Goal: Task Accomplishment & Management: Use online tool/utility

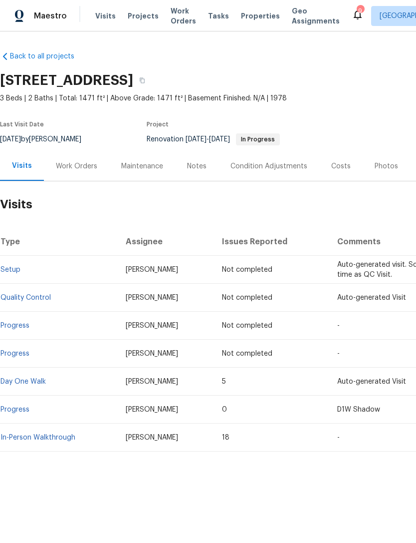
click at [148, 17] on span "Projects" at bounding box center [143, 16] width 31 height 10
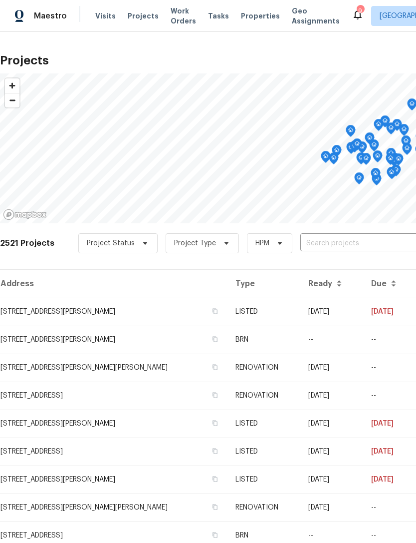
click at [249, 12] on span "Properties" at bounding box center [260, 16] width 39 height 10
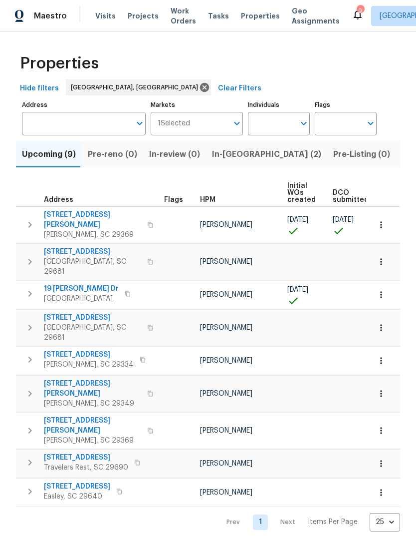
click at [77, 378] on span "2069 Dickson Rd" at bounding box center [92, 388] width 97 height 20
click at [219, 157] on span "In-reno (2)" at bounding box center [266, 154] width 109 height 14
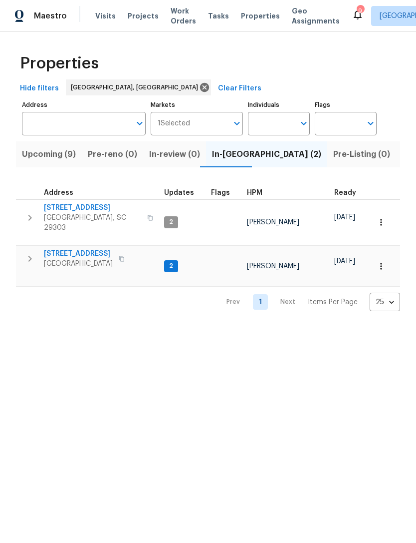
click at [74, 206] on span "[STREET_ADDRESS]" at bounding box center [92, 208] width 97 height 10
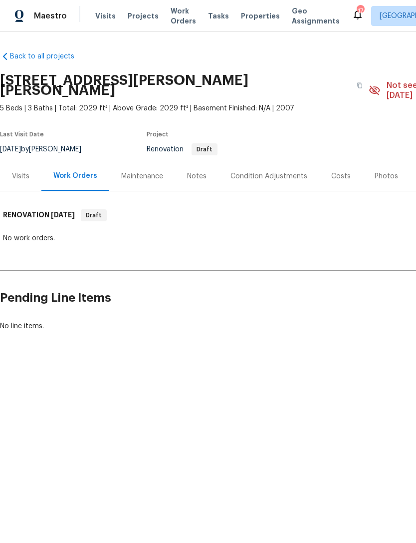
click at [143, 171] on div "Maintenance" at bounding box center [142, 176] width 42 height 10
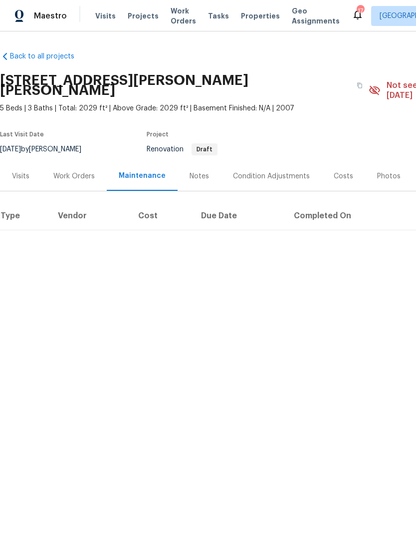
click at [74, 171] on div "Work Orders" at bounding box center [73, 176] width 41 height 10
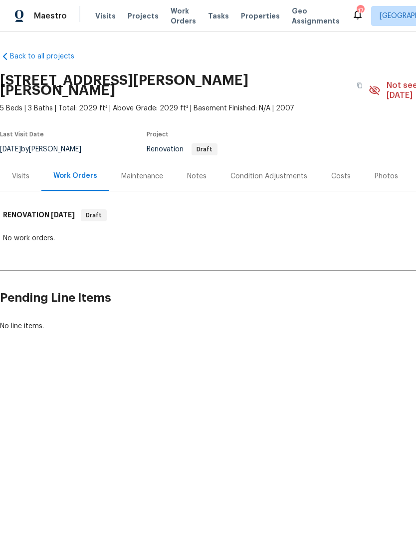
click at [273, 161] on div "Condition Adjustments" at bounding box center [269, 175] width 101 height 29
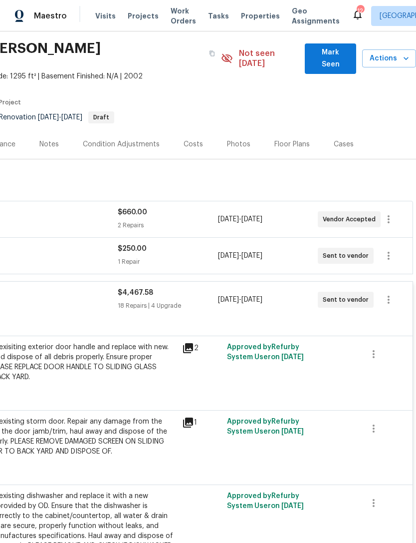
scroll to position [31, 148]
click at [388, 294] on icon "button" at bounding box center [389, 300] width 12 height 12
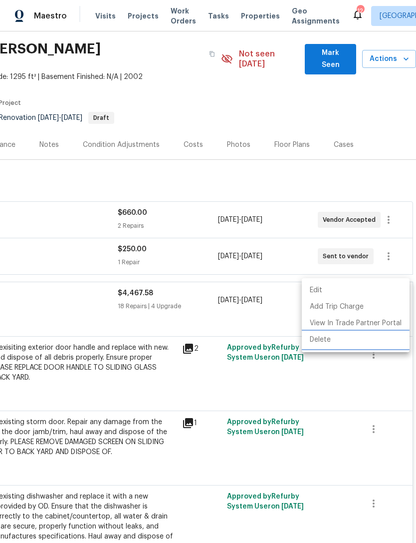
click at [328, 342] on li "Delete" at bounding box center [356, 340] width 108 height 16
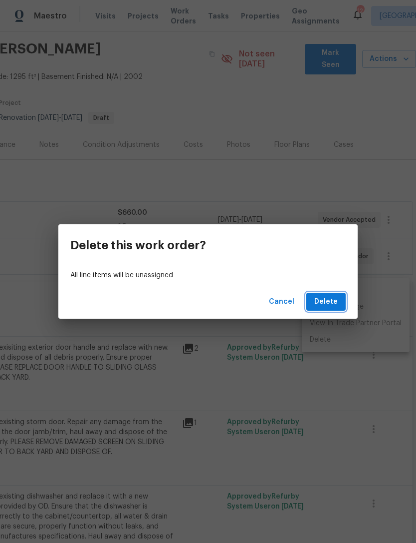
click at [323, 309] on button "Delete" at bounding box center [326, 302] width 39 height 18
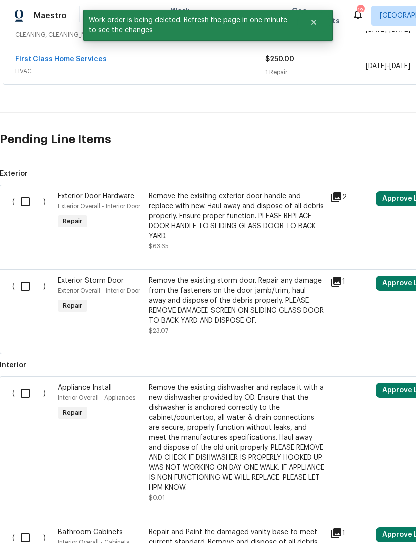
scroll to position [259, 0]
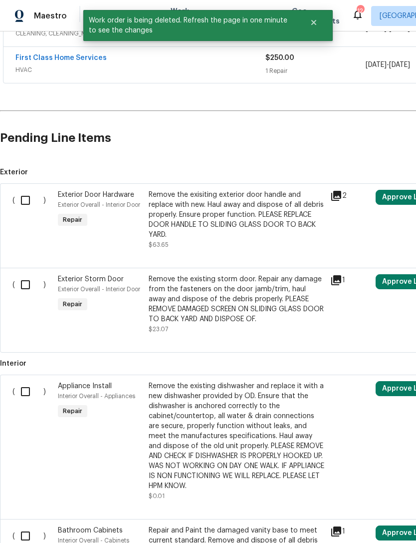
click at [31, 280] on input "checkbox" at bounding box center [29, 284] width 28 height 21
checkbox input "true"
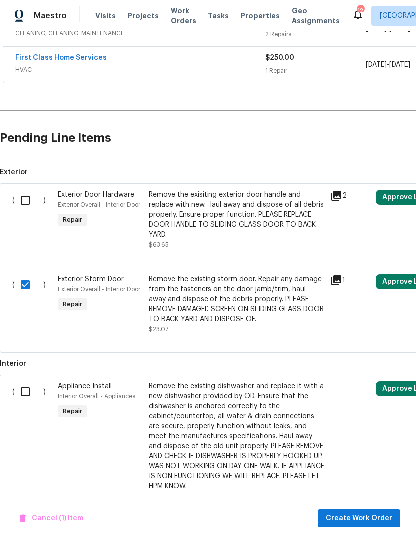
click at [23, 190] on input "checkbox" at bounding box center [29, 200] width 28 height 21
checkbox input "true"
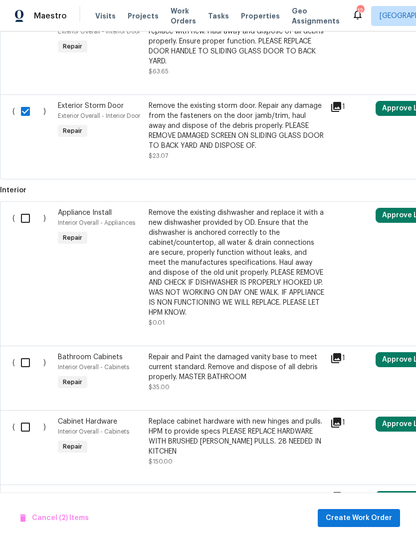
scroll to position [433, 0]
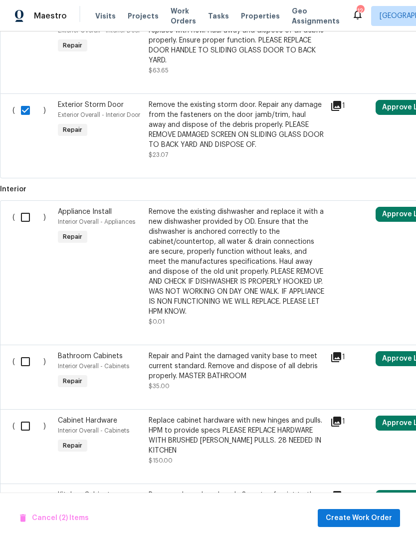
click at [27, 207] on input "checkbox" at bounding box center [29, 217] width 28 height 21
checkbox input "true"
click at [30, 351] on input "checkbox" at bounding box center [29, 361] width 28 height 21
checkbox input "true"
click at [31, 415] on input "checkbox" at bounding box center [29, 425] width 28 height 21
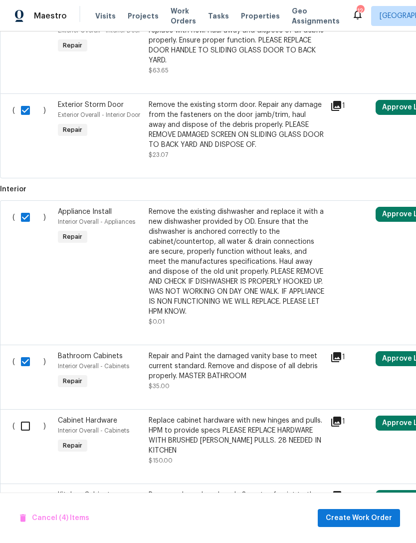
checkbox input "true"
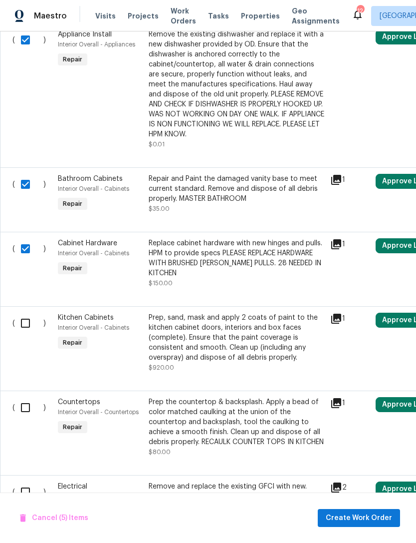
scroll to position [615, 0]
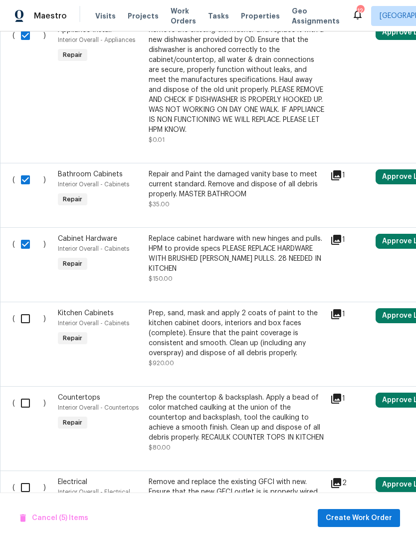
click at [25, 308] on input "checkbox" at bounding box center [29, 318] width 28 height 21
checkbox input "true"
click at [26, 392] on input "checkbox" at bounding box center [29, 402] width 28 height 21
checkbox input "true"
click at [28, 482] on input "checkbox" at bounding box center [29, 487] width 28 height 21
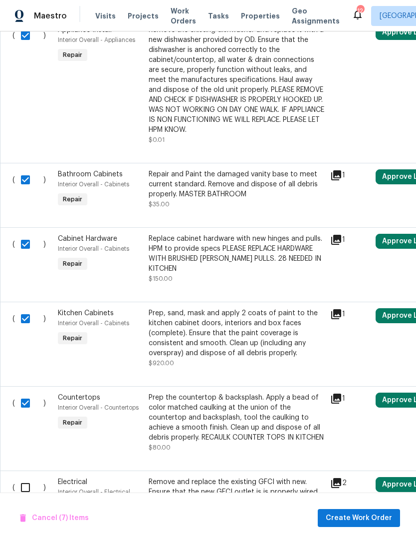
checkbox input "true"
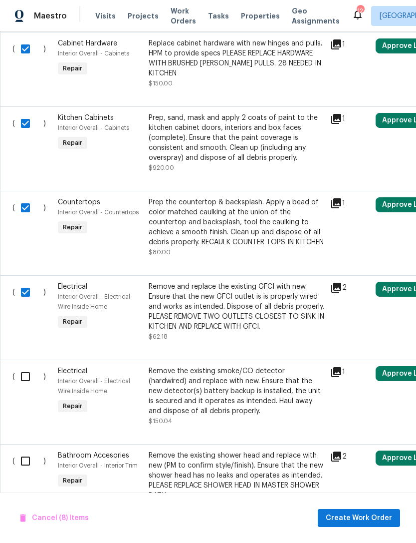
scroll to position [810, 0]
click at [29, 383] on input "checkbox" at bounding box center [29, 376] width 28 height 21
checkbox input "true"
click at [25, 468] on input "checkbox" at bounding box center [29, 460] width 28 height 21
checkbox input "true"
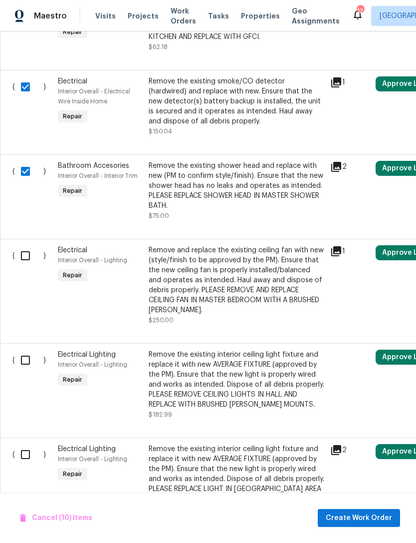
scroll to position [1100, 0]
click at [23, 256] on input "checkbox" at bounding box center [29, 255] width 28 height 21
checkbox input "true"
click at [25, 367] on input "checkbox" at bounding box center [29, 359] width 28 height 21
checkbox input "true"
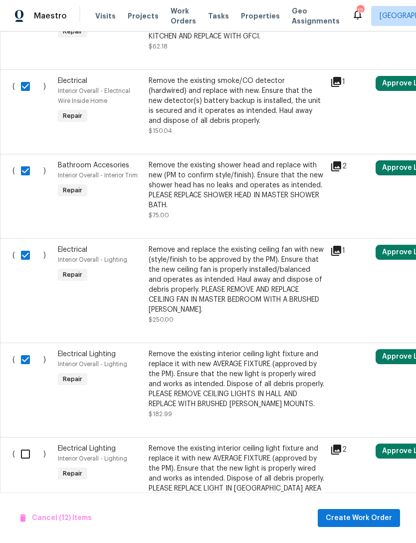
click at [22, 453] on input "checkbox" at bounding box center [29, 453] width 28 height 21
checkbox input "true"
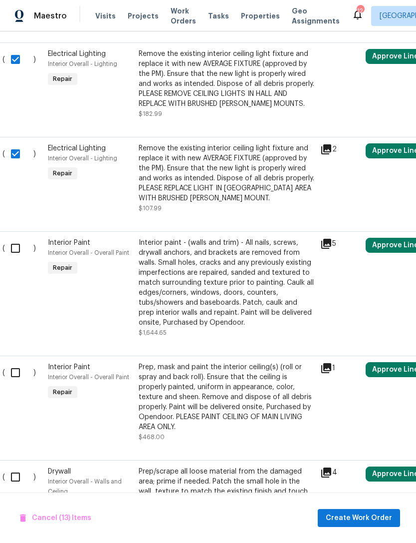
scroll to position [1401, 10]
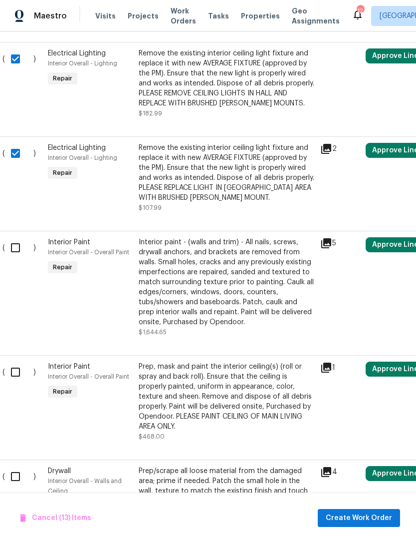
click at [16, 256] on input "checkbox" at bounding box center [19, 247] width 28 height 21
checkbox input "true"
click at [18, 382] on input "checkbox" at bounding box center [19, 372] width 28 height 21
checkbox input "true"
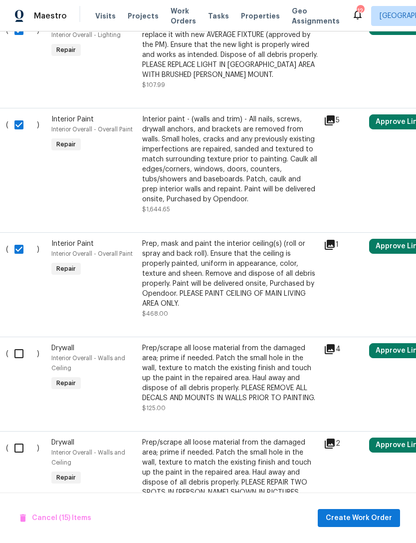
scroll to position [1536, 9]
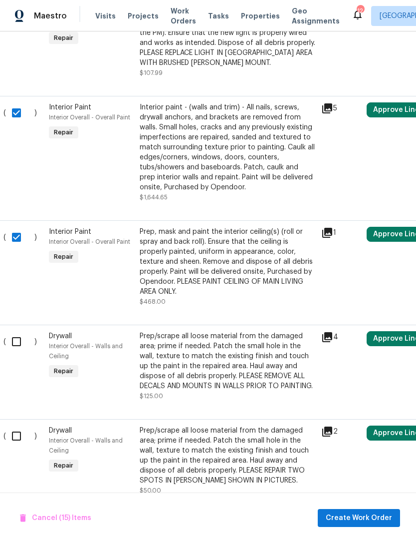
click at [20, 347] on input "checkbox" at bounding box center [20, 341] width 28 height 21
checkbox input "true"
click at [21, 445] on input "checkbox" at bounding box center [20, 435] width 28 height 21
checkbox input "true"
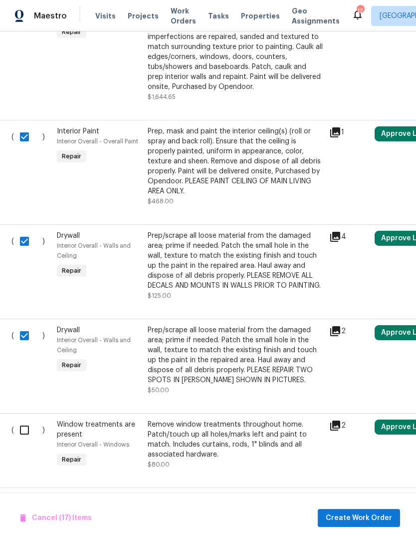
scroll to position [1636, 1]
click at [27, 441] on input "checkbox" at bounding box center [28, 430] width 28 height 21
checkbox input "true"
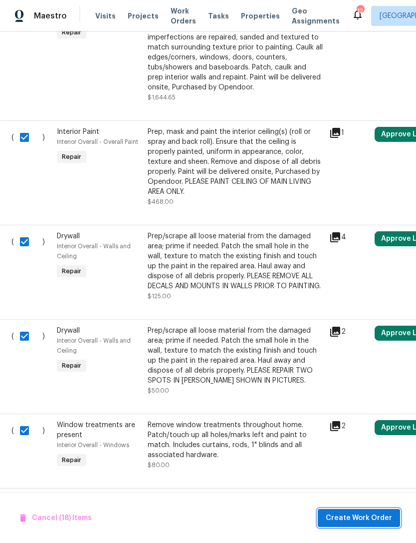
click at [364, 515] on span "Create Work Order" at bounding box center [359, 518] width 66 height 12
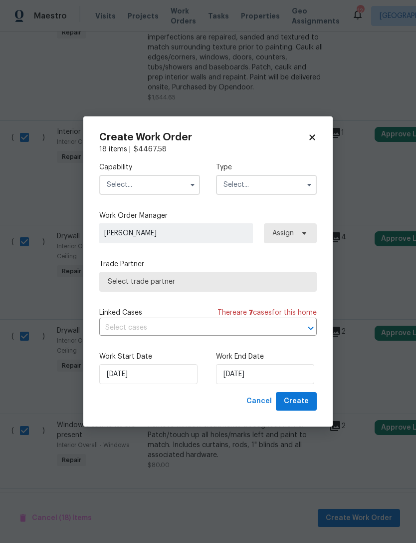
click at [163, 185] on input "text" at bounding box center [149, 185] width 101 height 20
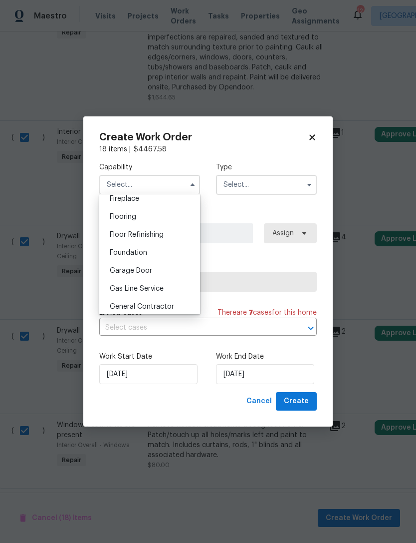
scroll to position [411, 0]
click at [162, 277] on div "General Contractor" at bounding box center [150, 272] width 96 height 18
type input "General Contractor"
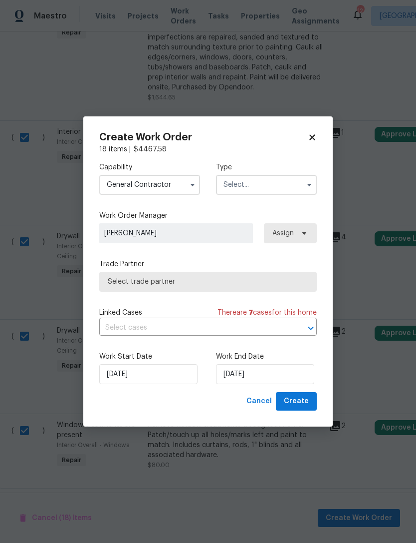
click at [260, 182] on input "text" at bounding box center [266, 185] width 101 height 20
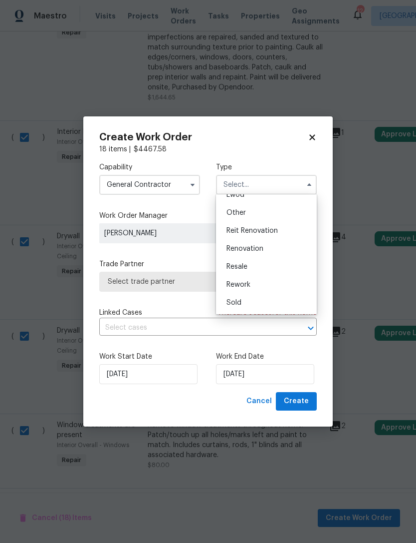
scroll to position [119, 0]
click at [251, 249] on span "Renovation" at bounding box center [245, 248] width 37 height 7
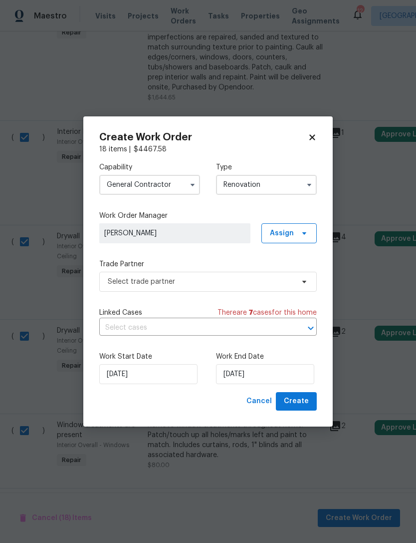
type input "Renovation"
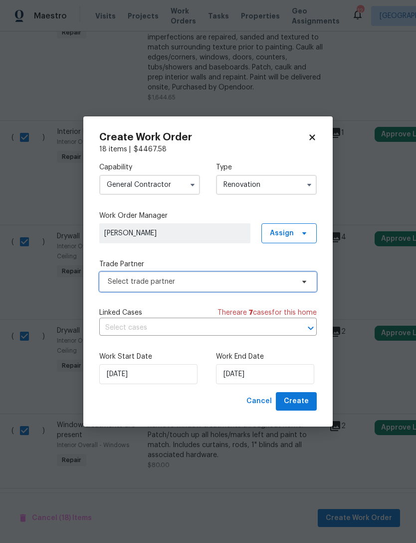
click at [277, 272] on span "Select trade partner" at bounding box center [208, 282] width 218 height 20
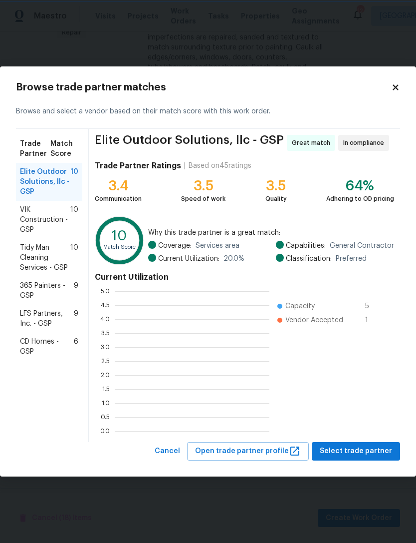
scroll to position [1, 1]
click at [34, 292] on span "365 Painters - GSP" at bounding box center [47, 291] width 54 height 20
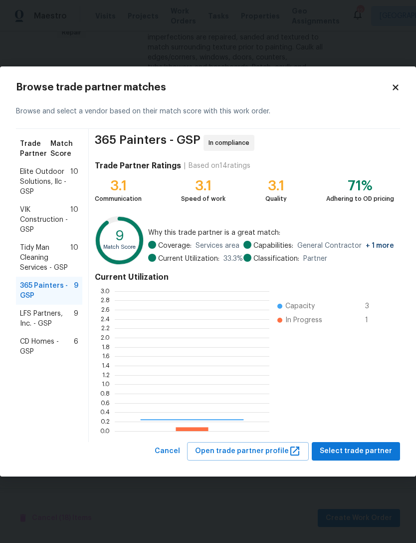
scroll to position [140, 155]
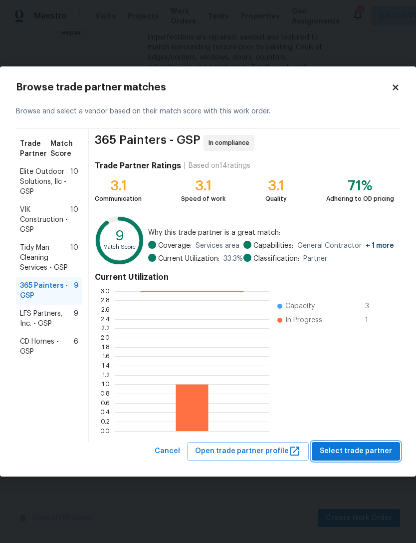
click at [347, 445] on span "Select trade partner" at bounding box center [356, 451] width 72 height 12
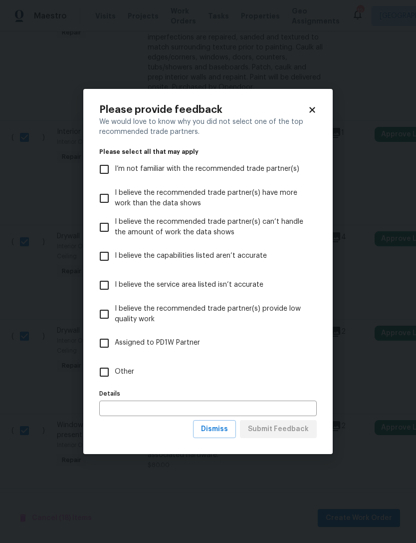
click at [316, 111] on icon at bounding box center [312, 109] width 9 height 9
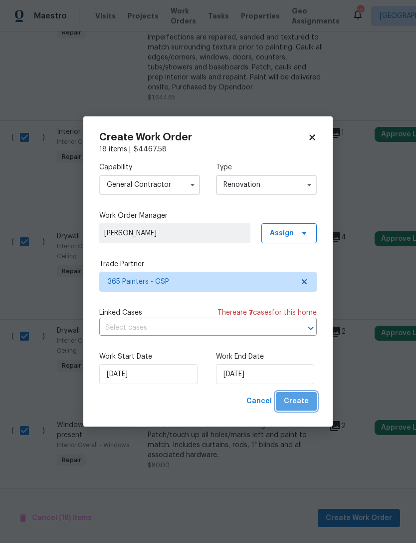
click at [305, 394] on button "Create" at bounding box center [296, 401] width 41 height 18
click at [198, 347] on div "Work Start Date 10/6/2025 Work End Date 10/6/2025" at bounding box center [208, 368] width 218 height 48
click at [259, 372] on input "[DATE]" at bounding box center [265, 374] width 98 height 20
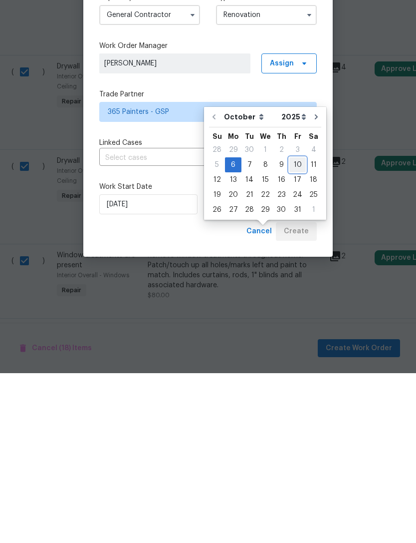
click at [294, 328] on div "10" at bounding box center [298, 335] width 16 height 14
type input "[DATE]"
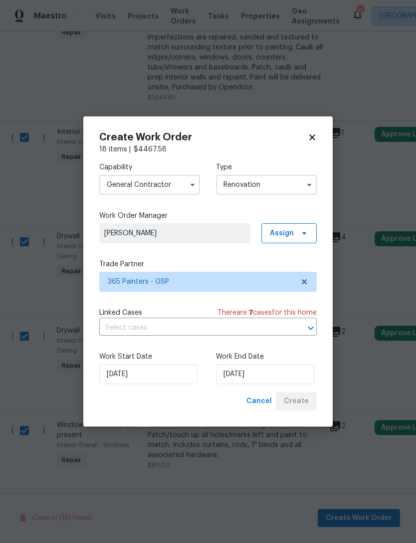
click at [219, 412] on div "Create Work Order 18 items | $ 4467.58 Capability General Contractor Type Renov…" at bounding box center [208, 271] width 250 height 310
click at [231, 256] on div "Capability General Contractor Type Renovation Work Order Manager Calley Sanchez…" at bounding box center [208, 273] width 218 height 238
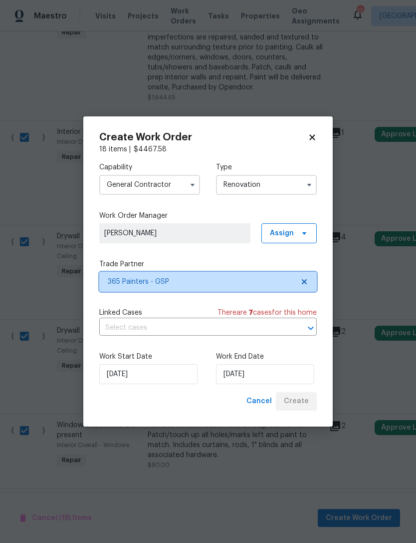
click at [247, 277] on span "365 Painters - GSP" at bounding box center [201, 282] width 186 height 10
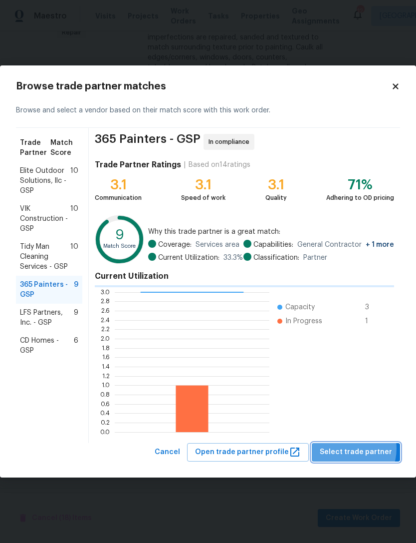
click at [349, 448] on span "Select trade partner" at bounding box center [356, 452] width 72 height 12
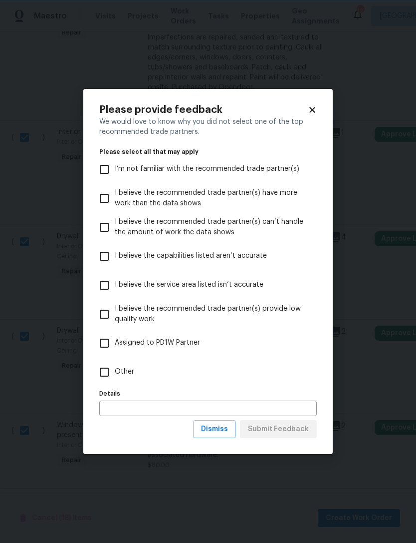
scroll to position [0, 0]
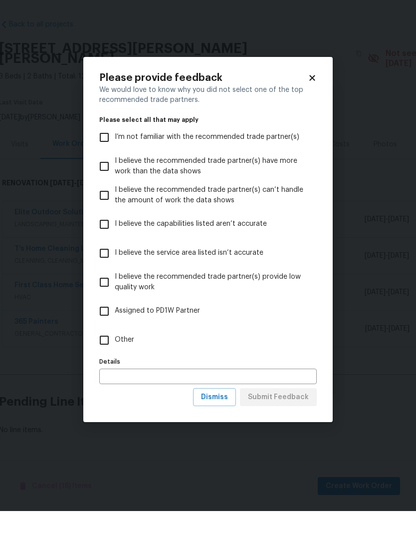
click at [91, 179] on div "Please provide feedback We would love to know why you did not select one of the…" at bounding box center [208, 271] width 250 height 365
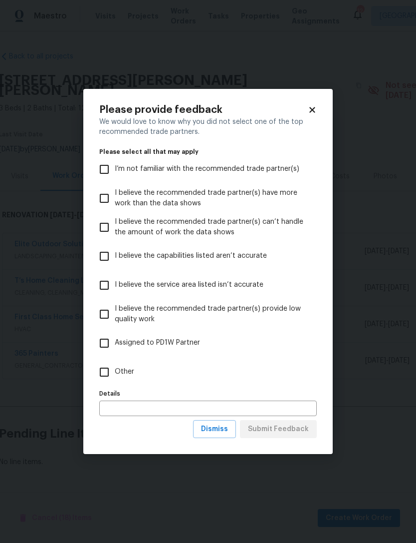
click at [109, 172] on input "I’m not familiar with the recommended trade partner(s)" at bounding box center [104, 169] width 21 height 21
checkbox input "true"
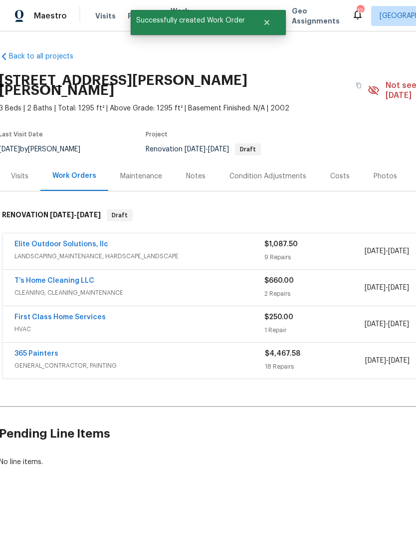
click at [278, 436] on h2 "Pending Line Items" at bounding box center [250, 433] width 503 height 46
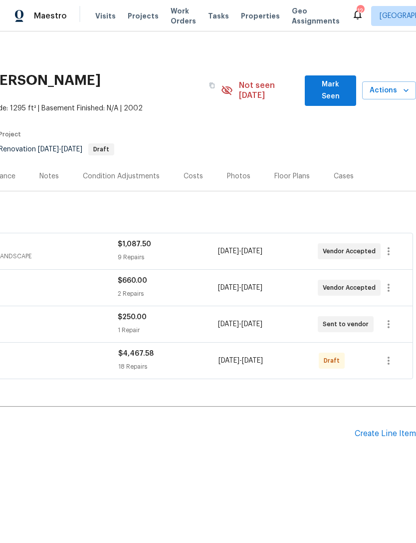
scroll to position [0, 148]
click at [389, 349] on button "button" at bounding box center [389, 361] width 24 height 24
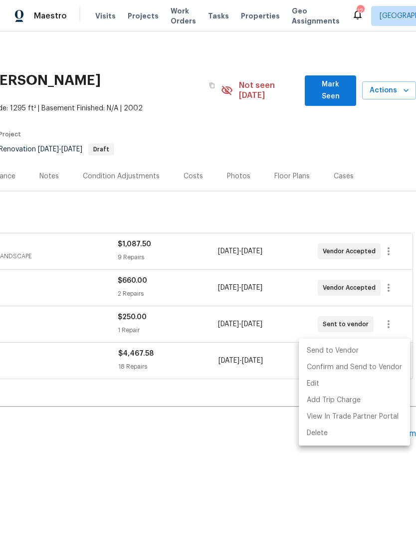
click at [332, 347] on li "Send to Vendor" at bounding box center [354, 351] width 111 height 16
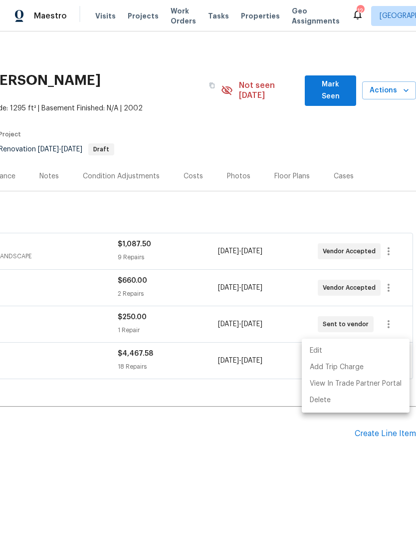
click at [261, 459] on div at bounding box center [208, 271] width 416 height 543
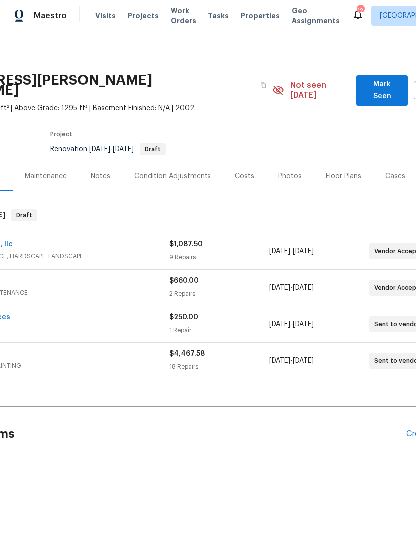
scroll to position [0, 107]
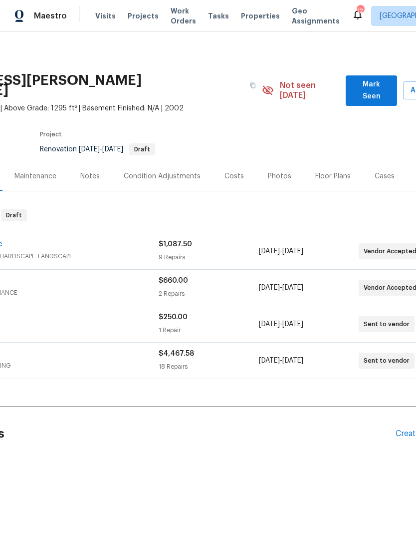
click at [370, 81] on span "Mark Seen" at bounding box center [371, 90] width 35 height 24
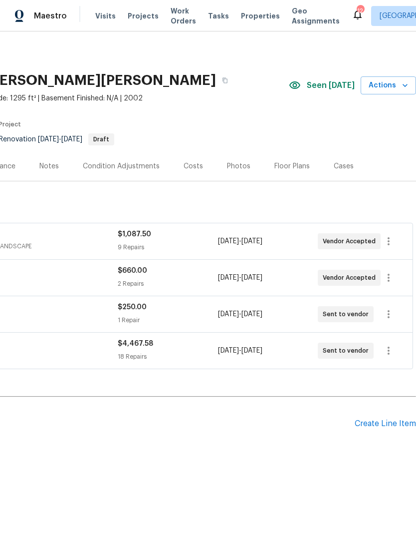
scroll to position [0, 148]
click at [384, 351] on icon "button" at bounding box center [389, 351] width 12 height 12
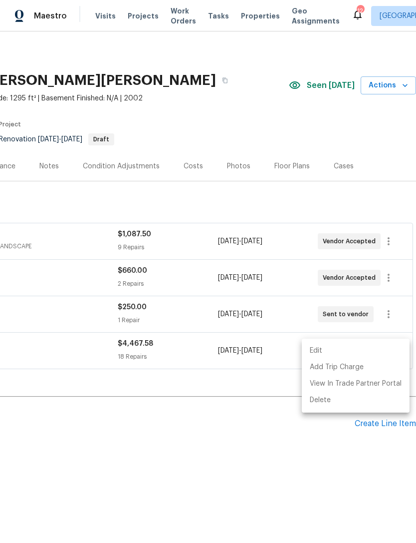
click at [329, 354] on li "Edit" at bounding box center [356, 351] width 108 height 16
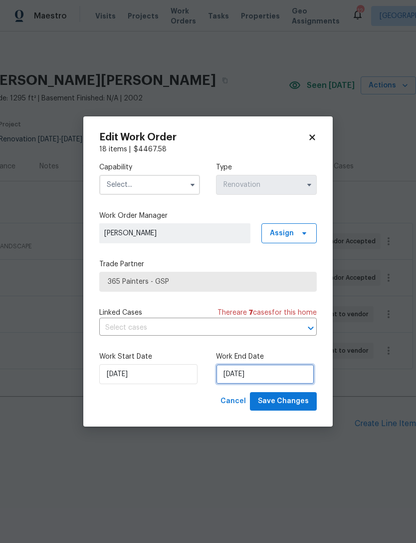
click at [262, 377] on input "[DATE]" at bounding box center [265, 374] width 98 height 20
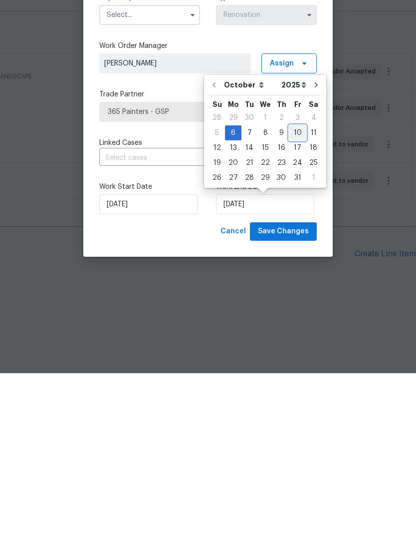
click at [298, 296] on div "10" at bounding box center [298, 303] width 16 height 14
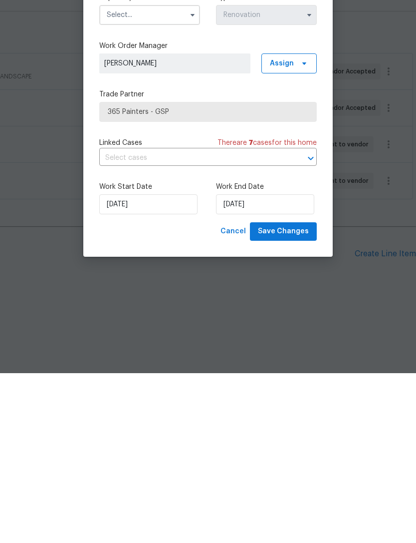
type input "[DATE]"
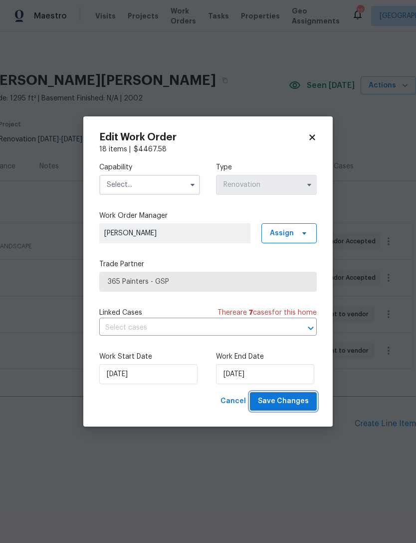
click at [289, 401] on span "Save Changes" at bounding box center [283, 401] width 51 height 12
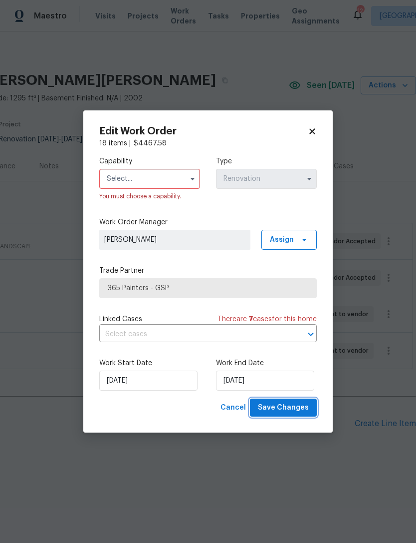
click at [290, 409] on span "Save Changes" at bounding box center [283, 407] width 51 height 12
click at [147, 179] on input "text" at bounding box center [149, 179] width 101 height 20
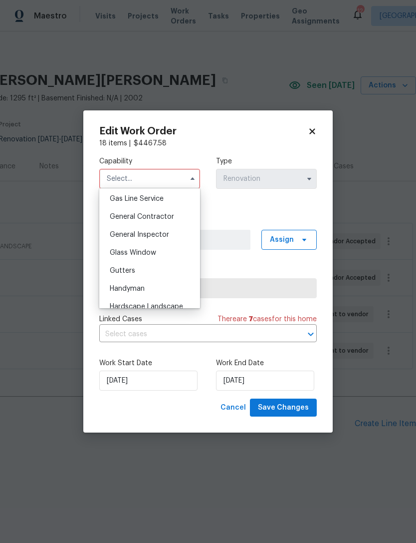
scroll to position [446, 0]
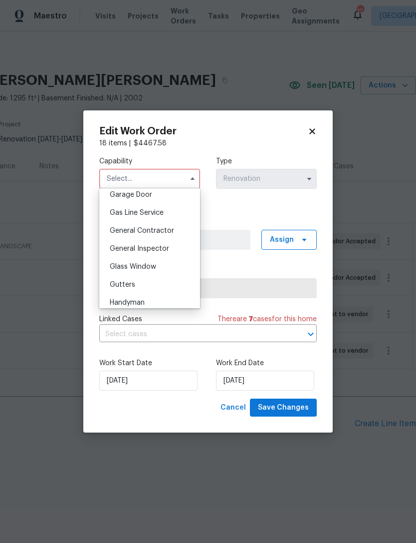
click at [165, 234] on span "General Contractor" at bounding box center [142, 230] width 64 height 7
type input "General Contractor"
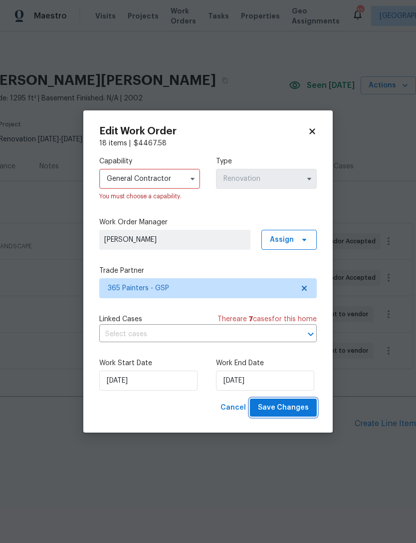
click at [295, 409] on span "Save Changes" at bounding box center [283, 407] width 51 height 12
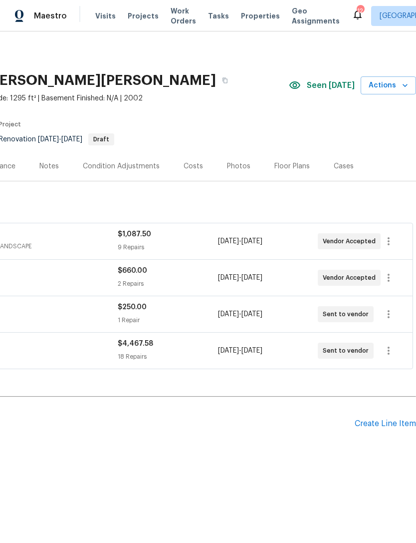
scroll to position [0, 148]
click at [386, 348] on icon "button" at bounding box center [389, 351] width 12 height 12
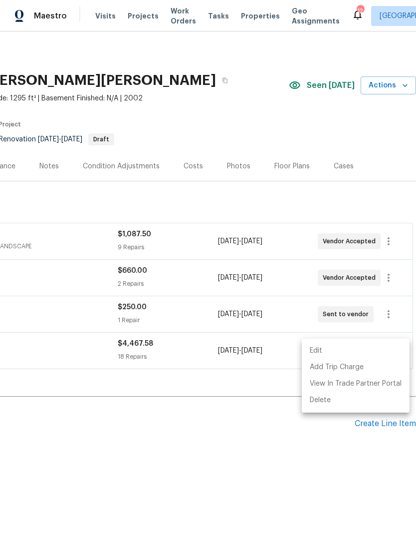
click at [324, 352] on li "Edit" at bounding box center [356, 351] width 108 height 16
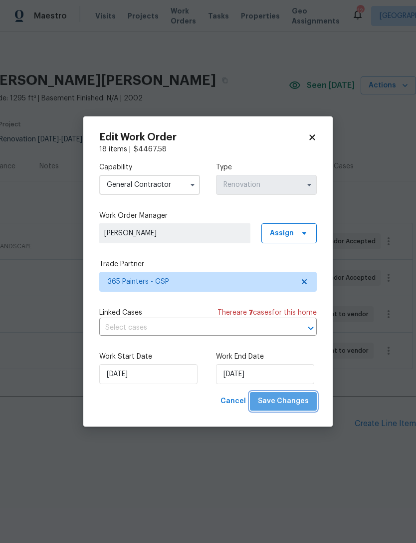
click at [287, 403] on span "Save Changes" at bounding box center [283, 401] width 51 height 12
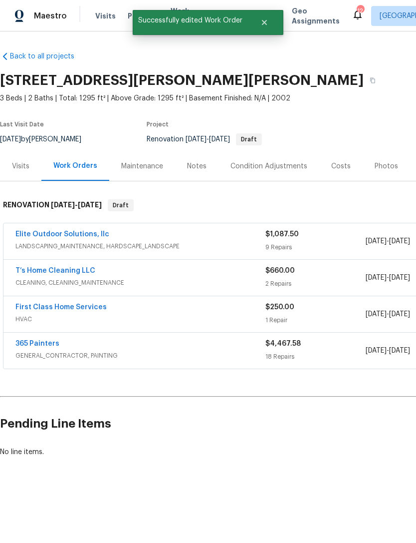
scroll to position [0, 0]
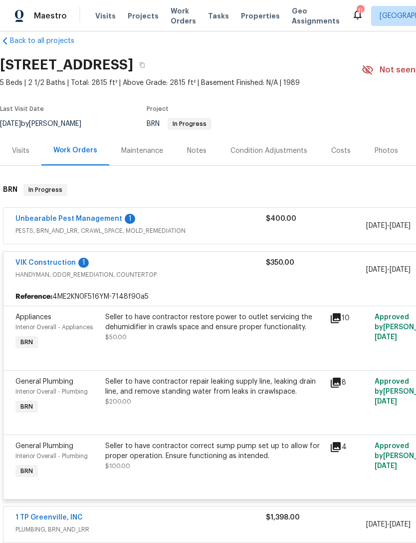
scroll to position [10, 0]
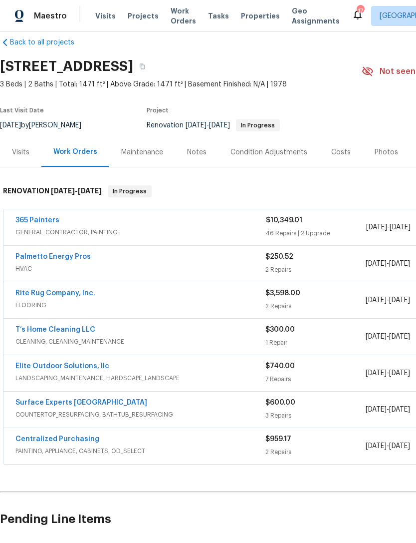
scroll to position [14, 0]
click at [36, 219] on link "365 Painters" at bounding box center [37, 220] width 44 height 7
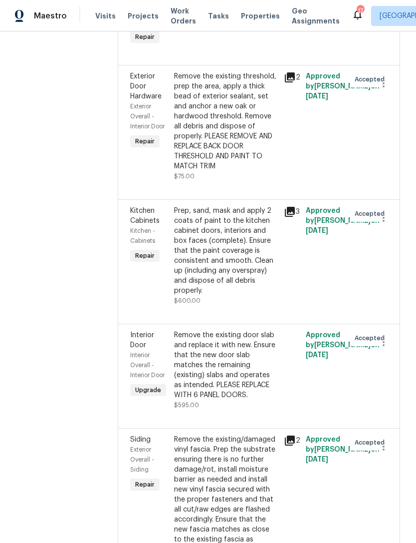
scroll to position [5738, 0]
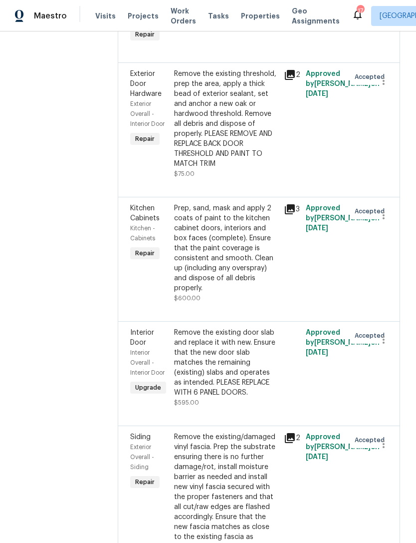
click at [229, 245] on div "Prep, sand, mask and apply 2 coats of paint to the kitchen cabinet doors, inter…" at bounding box center [226, 248] width 104 height 90
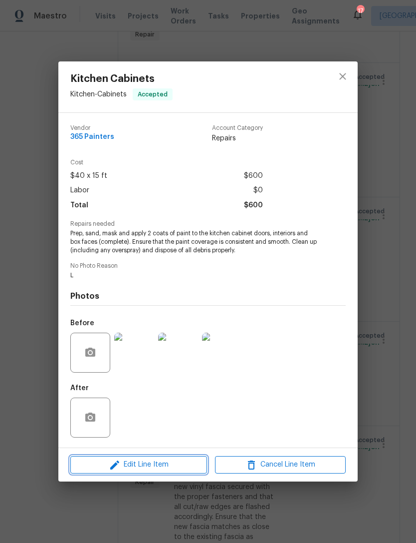
click at [146, 459] on button "Edit Line Item" at bounding box center [138, 464] width 137 height 17
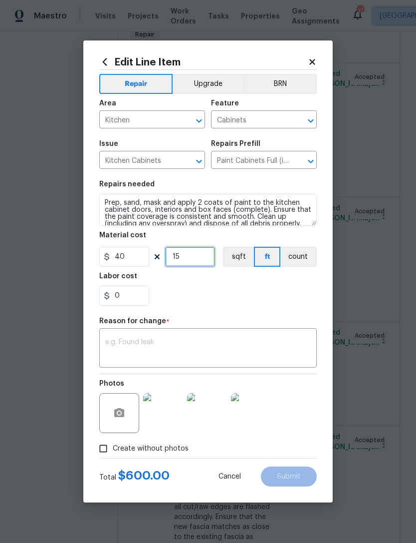
click at [201, 258] on input "15" at bounding box center [190, 257] width 50 height 20
type input "30"
click at [250, 298] on div "0" at bounding box center [208, 296] width 218 height 20
click at [263, 302] on div "0" at bounding box center [208, 296] width 218 height 20
click at [165, 357] on textarea at bounding box center [208, 349] width 206 height 21
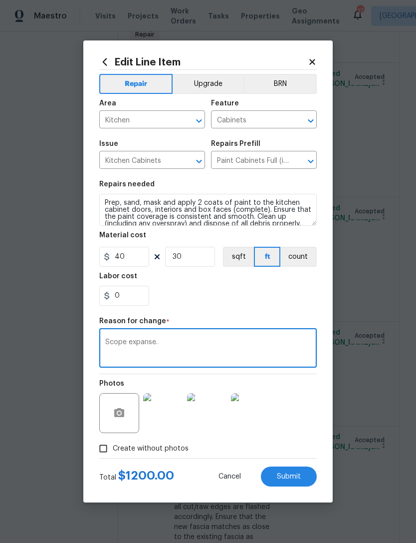
type textarea "Scope expanse."
click at [264, 289] on div "0" at bounding box center [208, 296] width 218 height 20
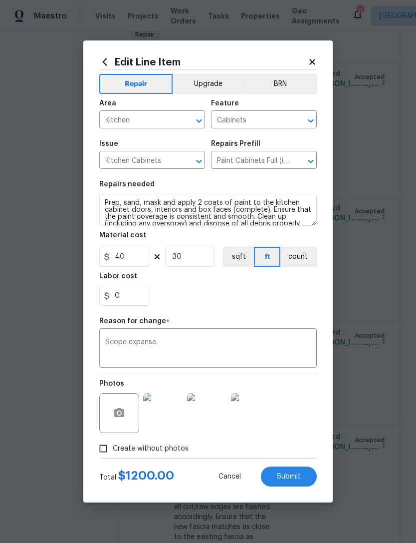
click at [293, 473] on span "Submit" at bounding box center [289, 476] width 24 height 7
type input "15"
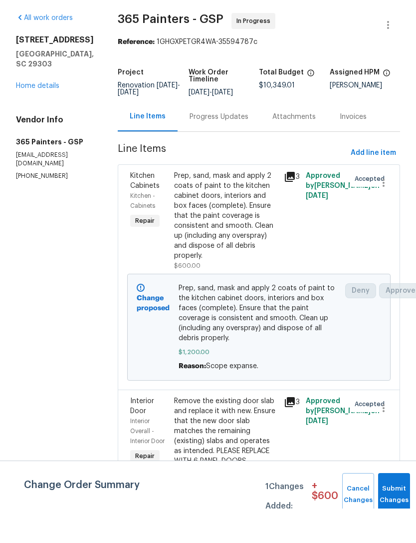
scroll to position [0, 0]
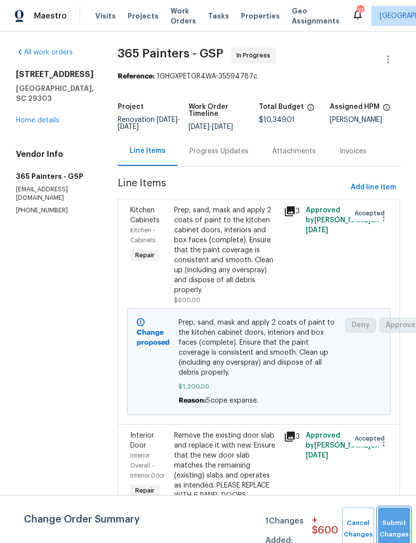
click at [390, 523] on button "Submit Changes" at bounding box center [394, 528] width 32 height 43
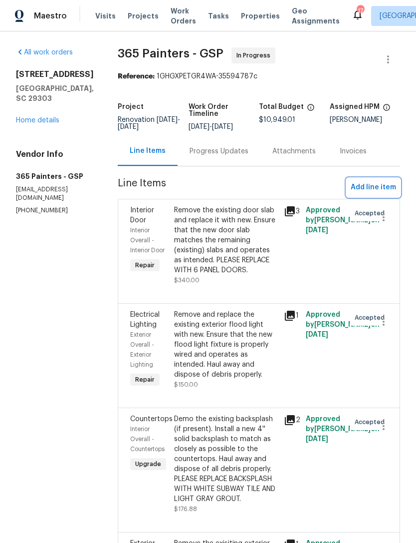
click at [373, 181] on span "Add line item" at bounding box center [373, 187] width 45 height 12
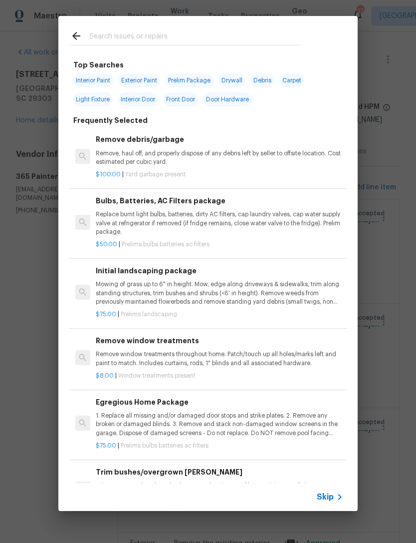
click at [163, 38] on input "text" at bounding box center [195, 37] width 212 height 15
click at [96, 75] on span "Interior Paint" at bounding box center [93, 80] width 40 height 14
type input "Interior Paint"
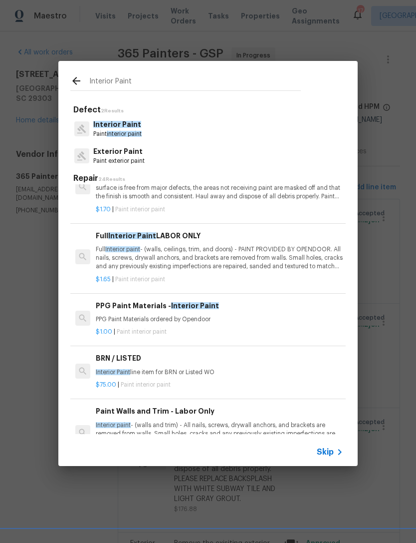
scroll to position [31, 0]
click at [82, 75] on div at bounding box center [79, 82] width 19 height 15
click at [74, 70] on div "Interior Paint" at bounding box center [185, 80] width 255 height 39
click at [75, 77] on icon at bounding box center [76, 81] width 12 height 12
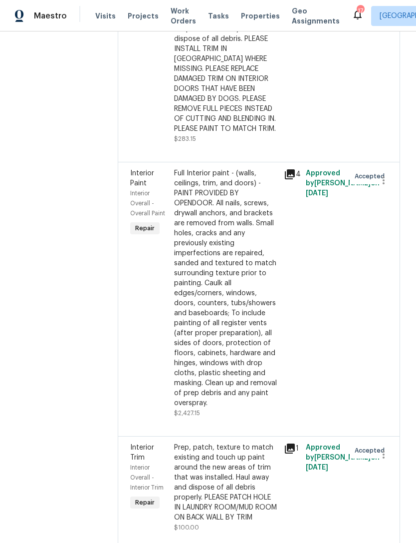
scroll to position [2114, 0]
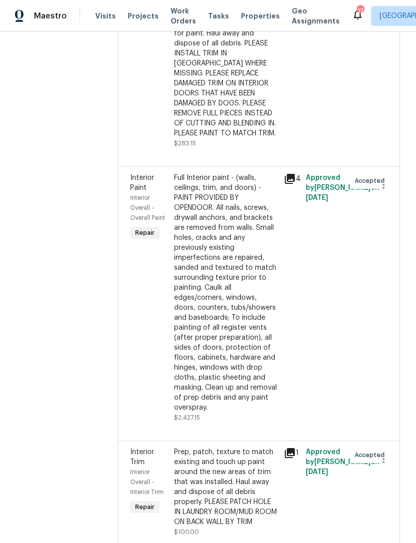
click at [237, 263] on div "Full Interior paint - (walls, ceilings, trim, and doors) - PAINT PROVIDED BY OP…" at bounding box center [226, 293] width 104 height 240
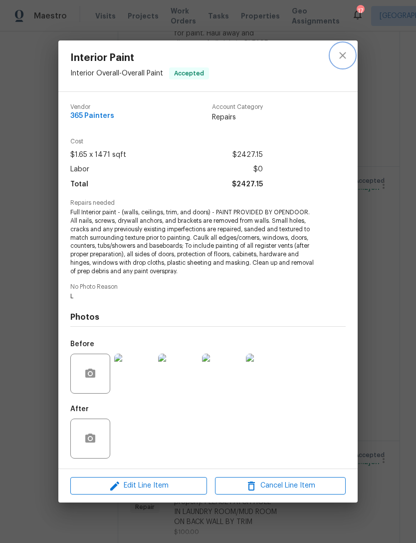
click at [352, 61] on button "close" at bounding box center [343, 55] width 24 height 24
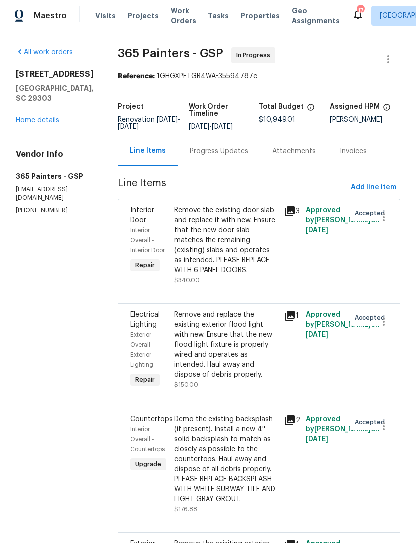
scroll to position [0, 0]
click at [367, 181] on span "Add line item" at bounding box center [373, 187] width 45 height 12
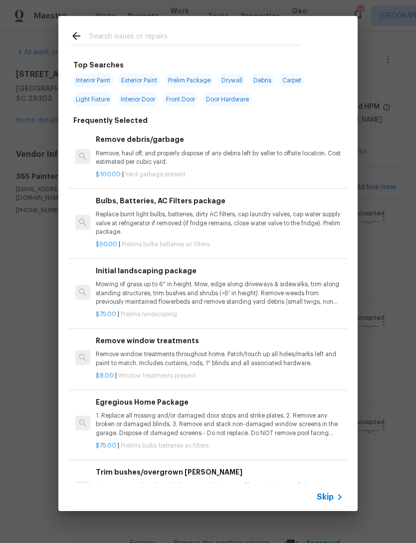
click at [120, 35] on input "text" at bounding box center [195, 37] width 212 height 15
click at [95, 83] on span "Interior Paint" at bounding box center [93, 80] width 40 height 14
type input "Interior Paint"
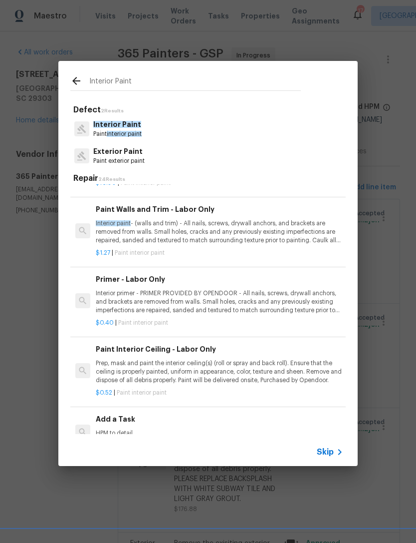
scroll to position [235, 0]
click at [143, 300] on p "Interior primer - PRIMER PROVIDED BY OPENDOOR - All nails, screws, drywall anch…" at bounding box center [220, 300] width 248 height 25
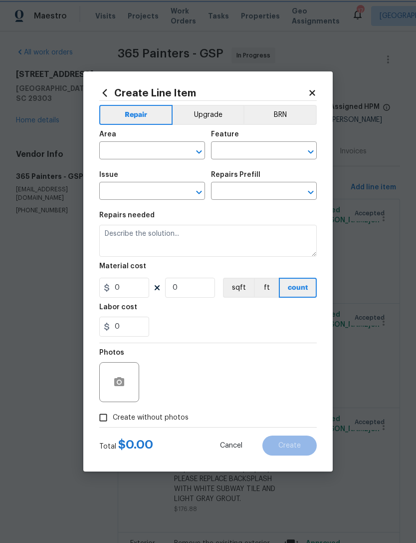
type input "Overall Paint"
type input "Interior Paint"
type input "Primer - Labor Only $0.40"
type textarea "Interior primer - PRIMER PROVIDED BY OPENDOOR - All nails, screws, drywall anch…"
type input "0.4"
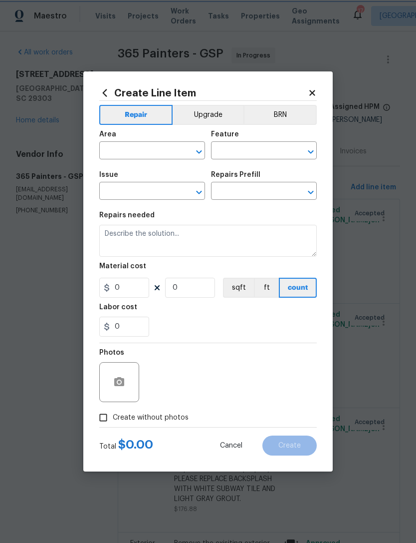
type input "1"
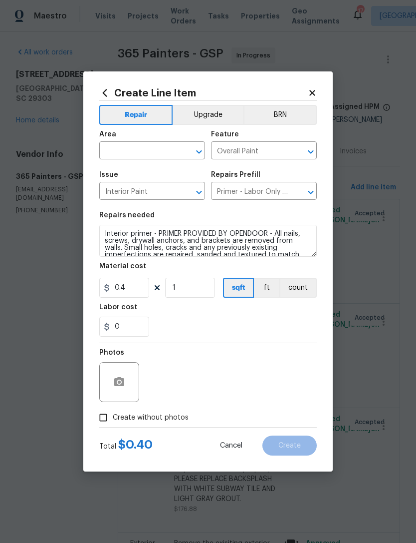
click at [311, 92] on icon at bounding box center [312, 92] width 9 height 9
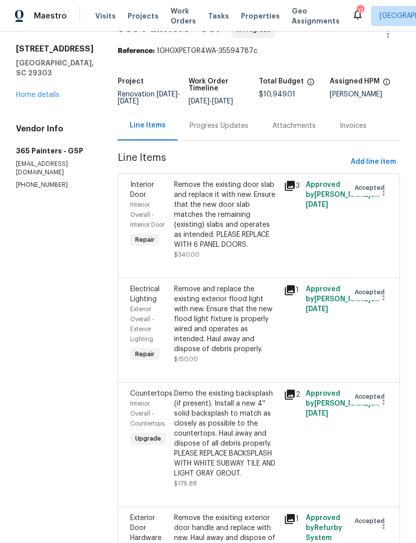
scroll to position [0, 0]
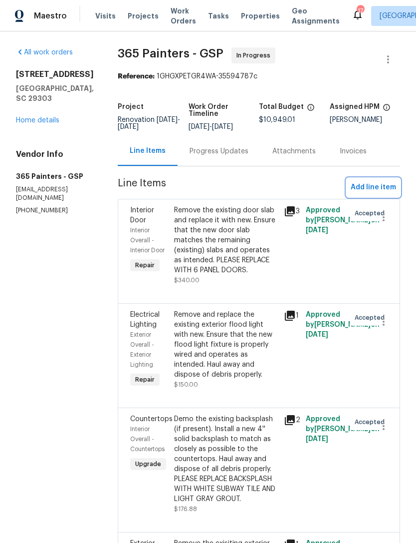
click at [370, 187] on span "Add line item" at bounding box center [373, 187] width 45 height 12
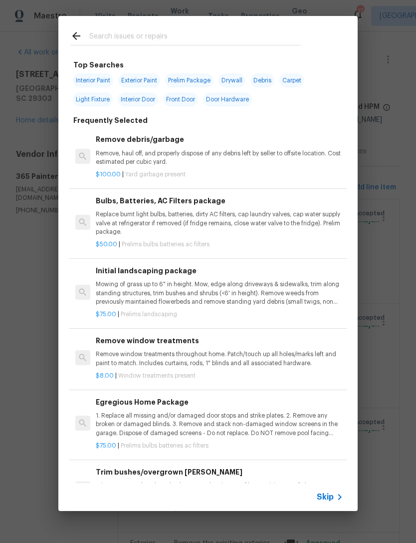
click at [101, 74] on span "Interior Paint" at bounding box center [93, 80] width 40 height 14
type input "Interior Paint"
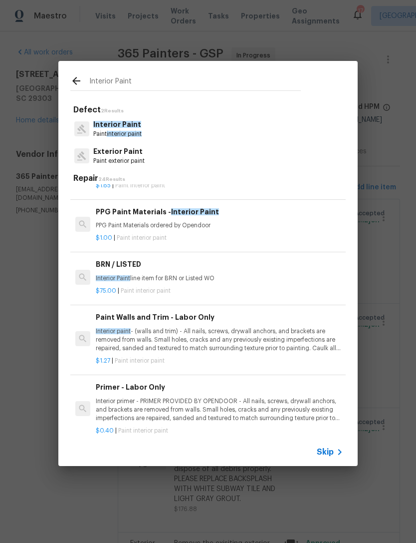
scroll to position [126, 0]
click at [160, 402] on p "Interior primer - PRIMER PROVIDED BY OPENDOOR - All nails, screws, drywall anch…" at bounding box center [220, 408] width 248 height 25
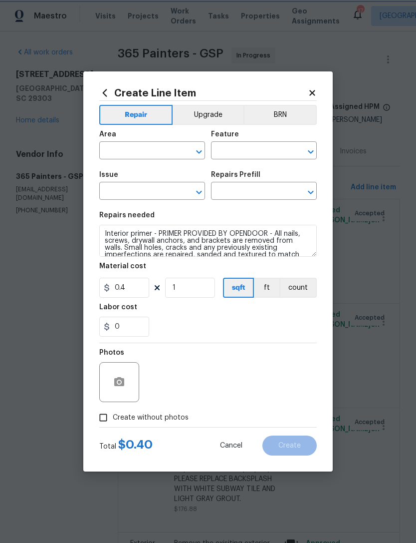
type input "Overall Paint"
type input "Interior Paint"
type input "Primer - Labor Only $0.40"
click at [196, 285] on input "1" at bounding box center [190, 288] width 50 height 20
type input "1400"
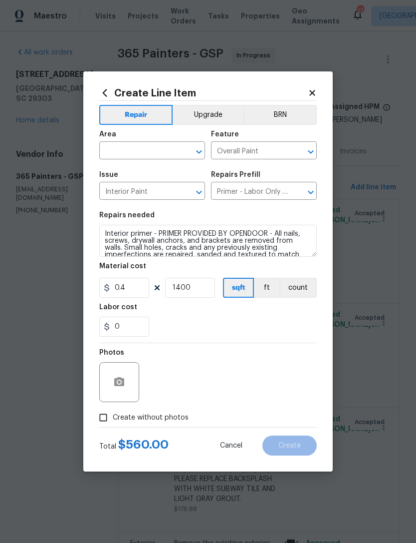
click at [247, 329] on div "0" at bounding box center [208, 327] width 218 height 20
click at [154, 155] on input "text" at bounding box center [138, 151] width 78 height 15
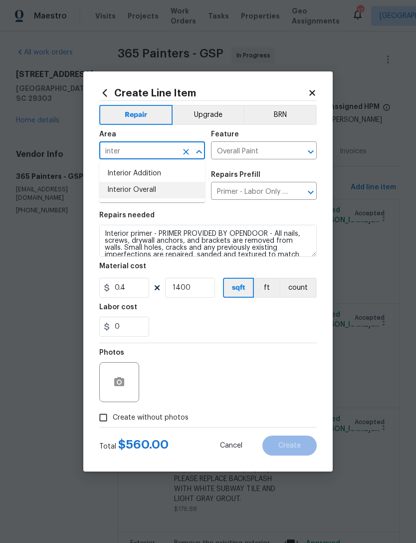
click at [140, 192] on li "Interior Overall" at bounding box center [152, 190] width 106 height 16
type input "Interior Overall"
click at [248, 334] on div "0" at bounding box center [208, 327] width 218 height 20
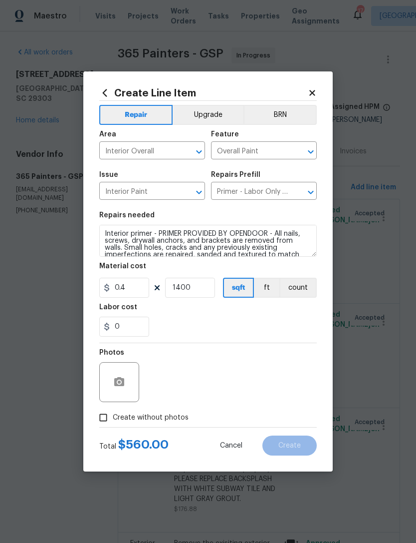
click at [228, 388] on div "Photos" at bounding box center [208, 375] width 218 height 65
click at [132, 378] on div at bounding box center [119, 382] width 40 height 40
click at [116, 382] on icon "button" at bounding box center [119, 381] width 10 height 9
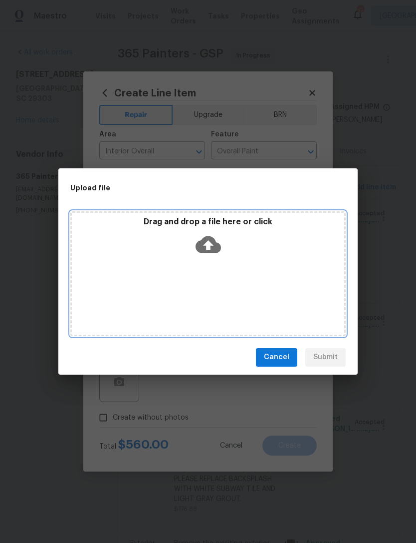
click at [173, 231] on div "Drag and drop a file here or click" at bounding box center [208, 238] width 273 height 43
click at [176, 241] on div "Drag and drop a file here or click" at bounding box center [208, 238] width 273 height 43
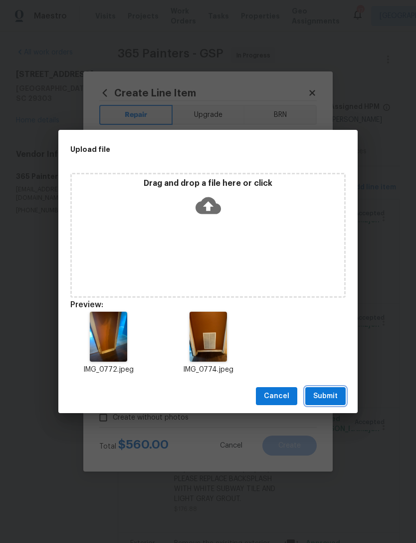
click at [331, 388] on button "Submit" at bounding box center [326, 396] width 40 height 18
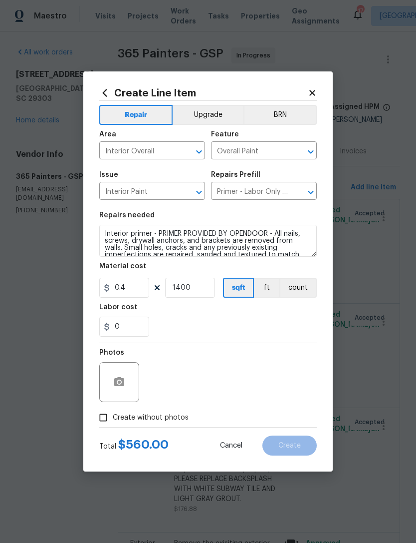
click at [168, 381] on div "Photos" at bounding box center [208, 375] width 218 height 65
click at [119, 379] on icon "button" at bounding box center [119, 381] width 10 height 9
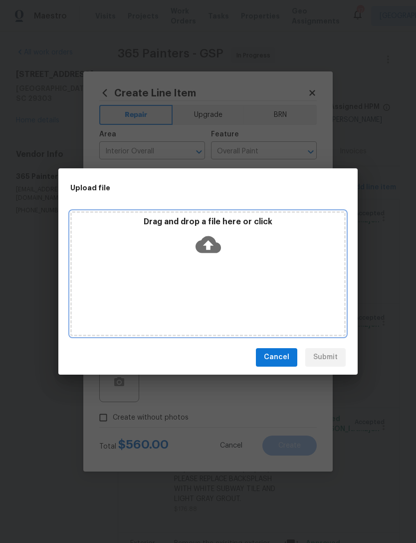
click at [225, 223] on p "Drag and drop a file here or click" at bounding box center [208, 222] width 273 height 10
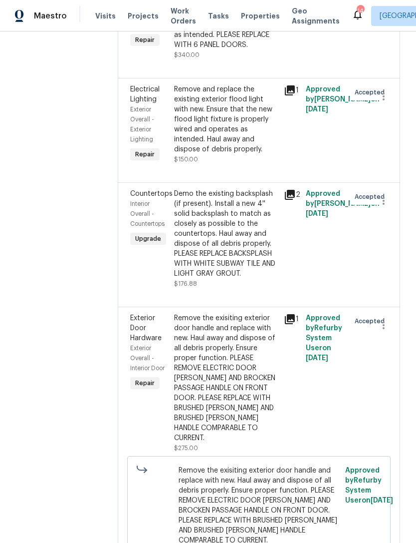
scroll to position [284, 0]
